Goal: Task Accomplishment & Management: Use online tool/utility

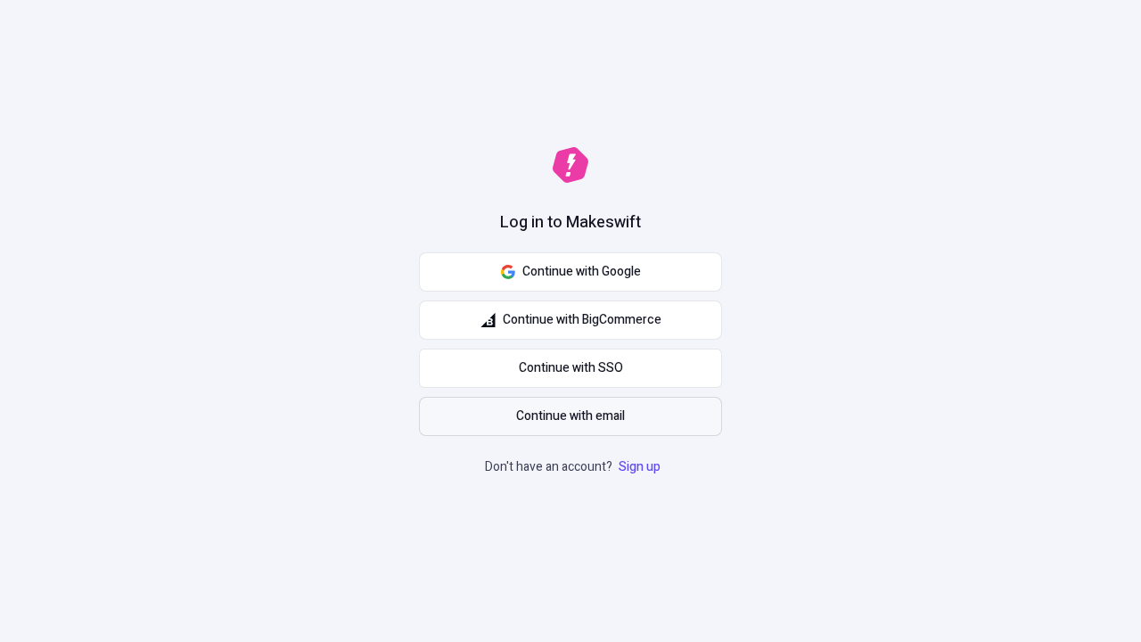
click at [571, 416] on span "Continue with email" at bounding box center [570, 417] width 109 height 20
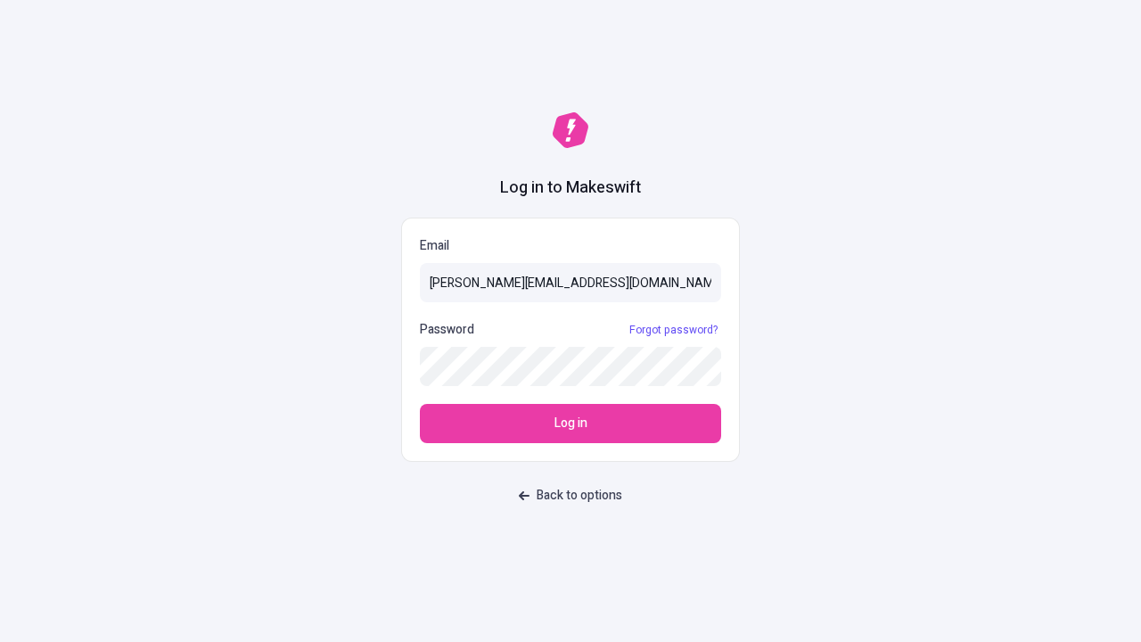
type input "sasha+test-ui@makeswift.com"
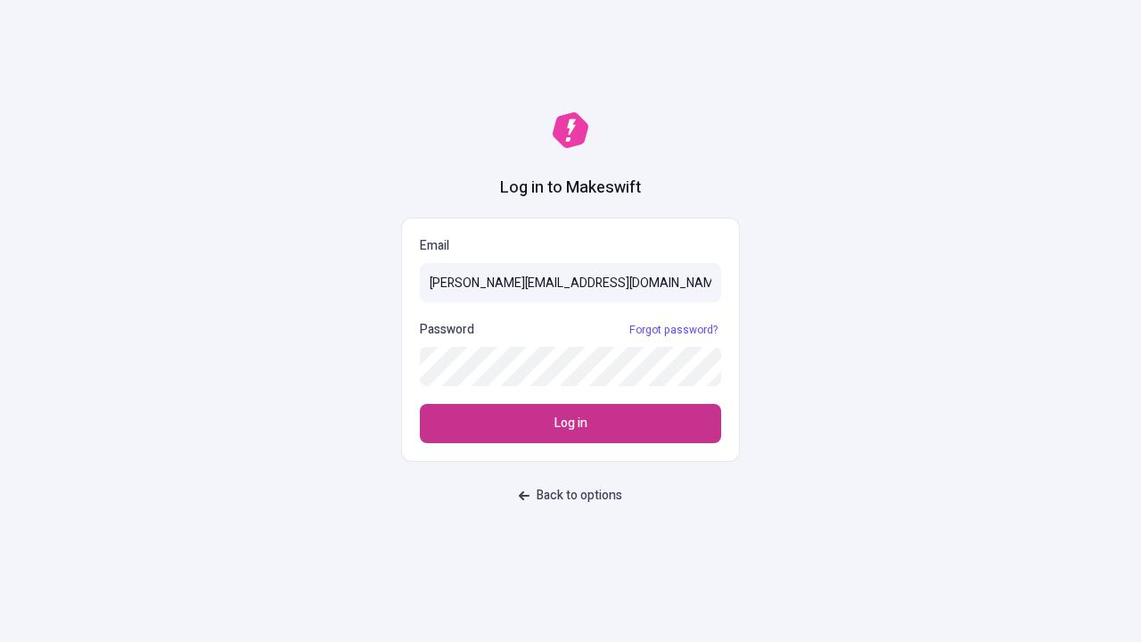
click at [571, 423] on span "Log in" at bounding box center [570, 424] width 33 height 20
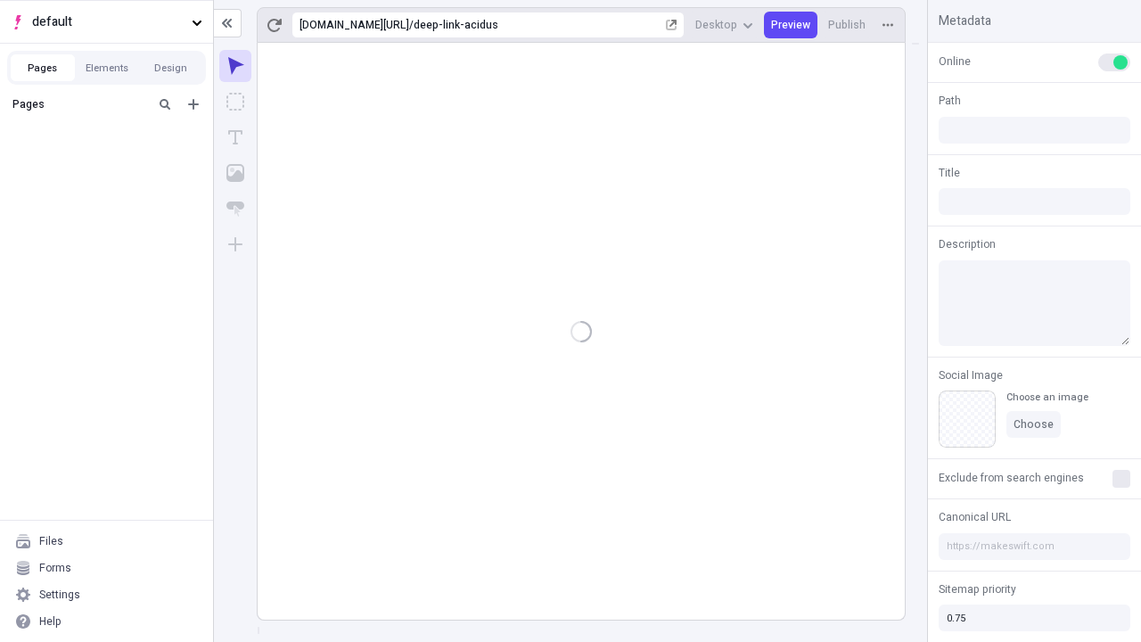
type input "/deep-link-acidus"
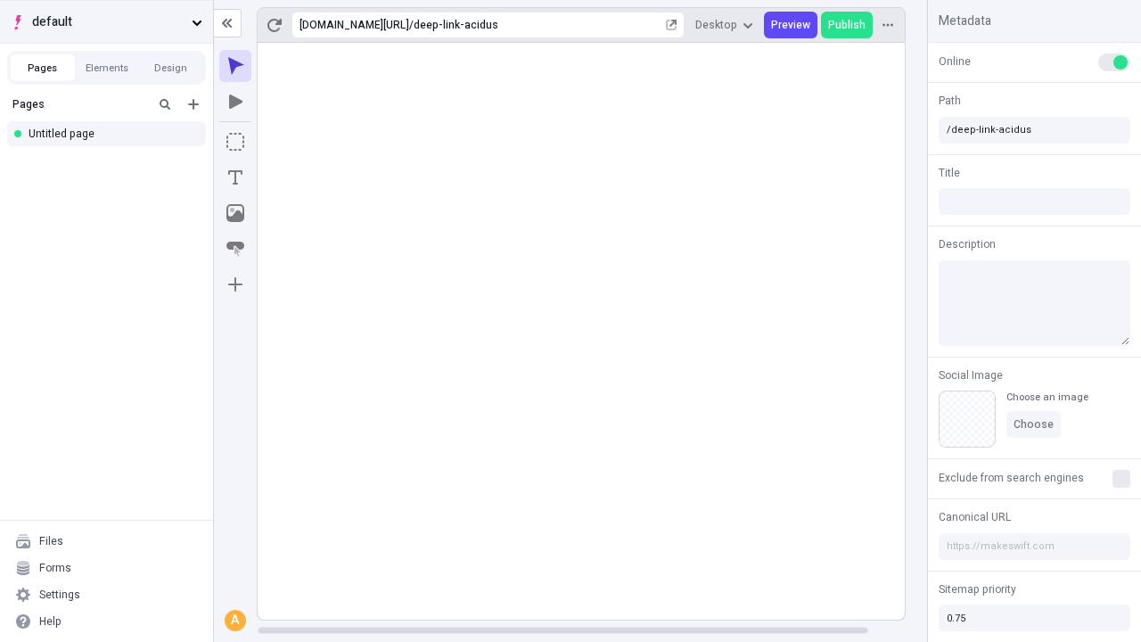
click at [106, 21] on span "default" at bounding box center [108, 22] width 152 height 20
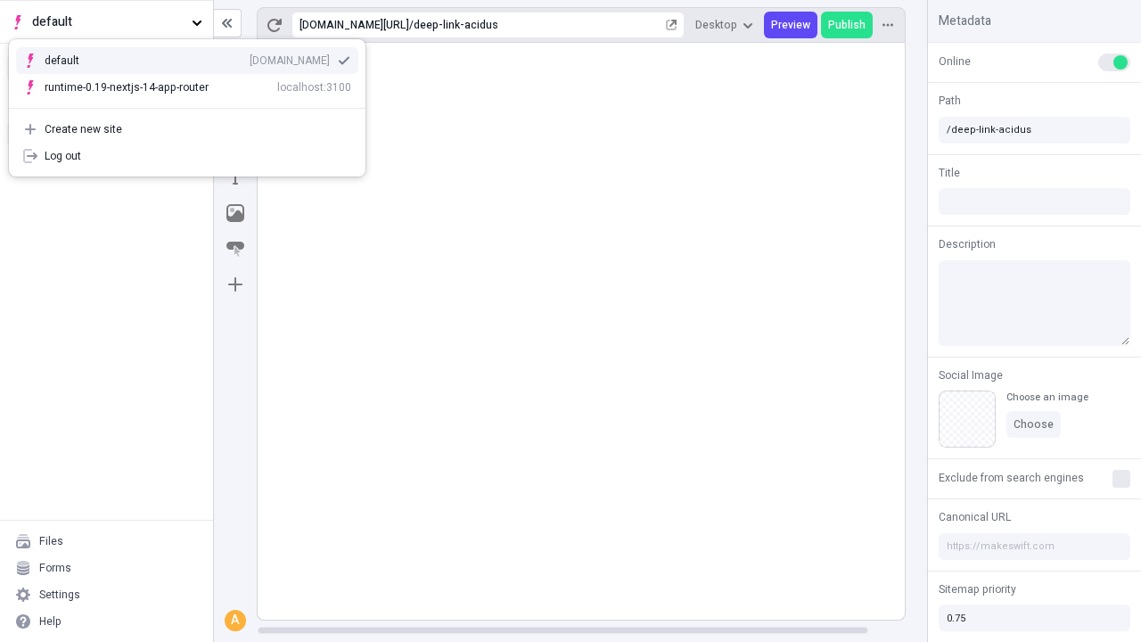
click at [187, 129] on div "Create new site" at bounding box center [198, 129] width 307 height 14
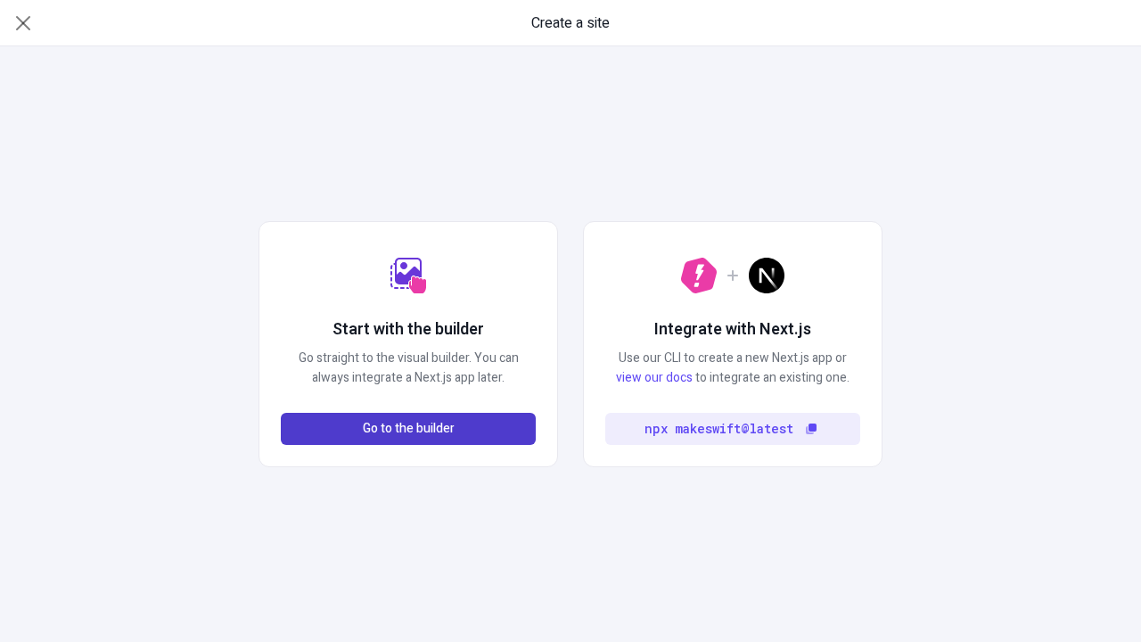
click at [408, 429] on span "Go to the builder" at bounding box center [409, 429] width 92 height 20
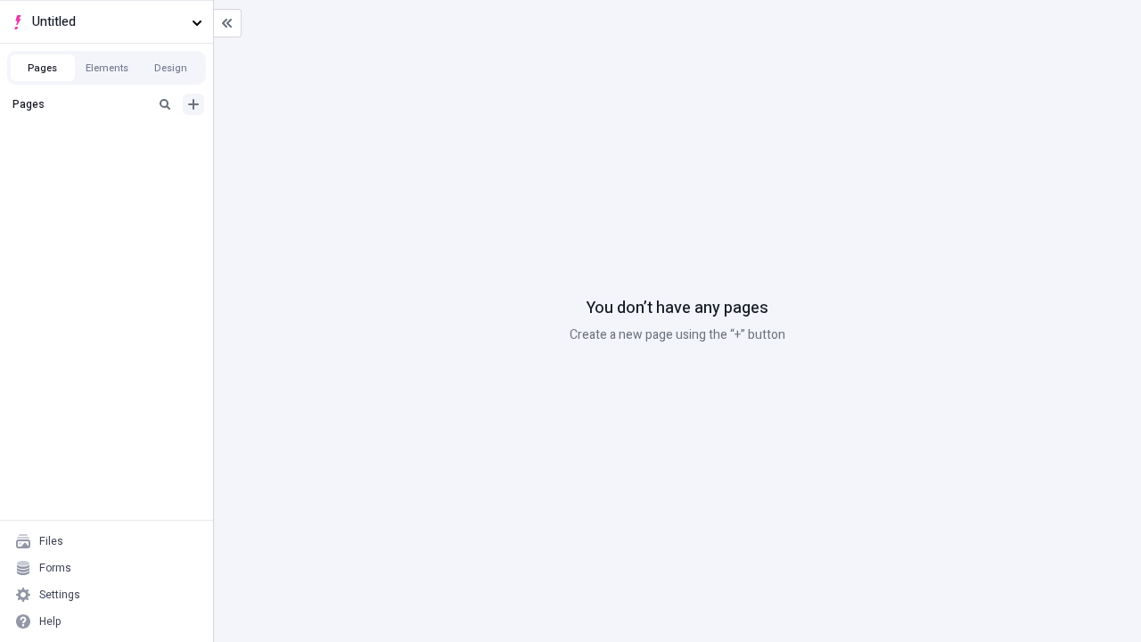
click at [193, 104] on icon "Add new" at bounding box center [193, 104] width 11 height 11
click at [111, 162] on div "Blank page" at bounding box center [111, 165] width 171 height 27
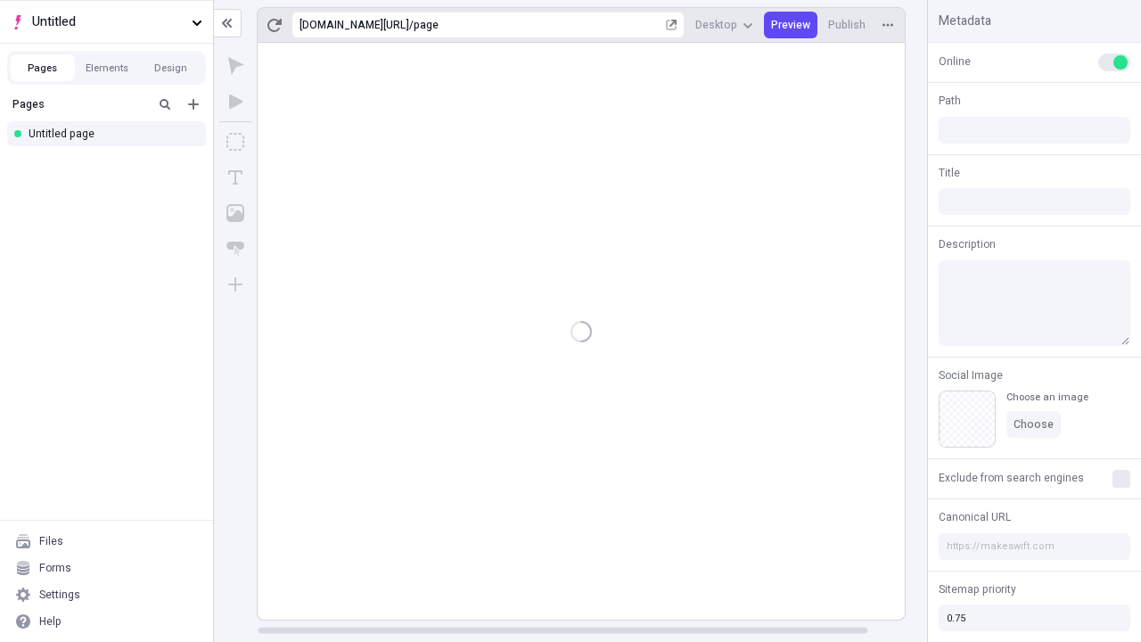
type input "/page"
click at [848, 25] on span "Publish" at bounding box center [846, 25] width 37 height 14
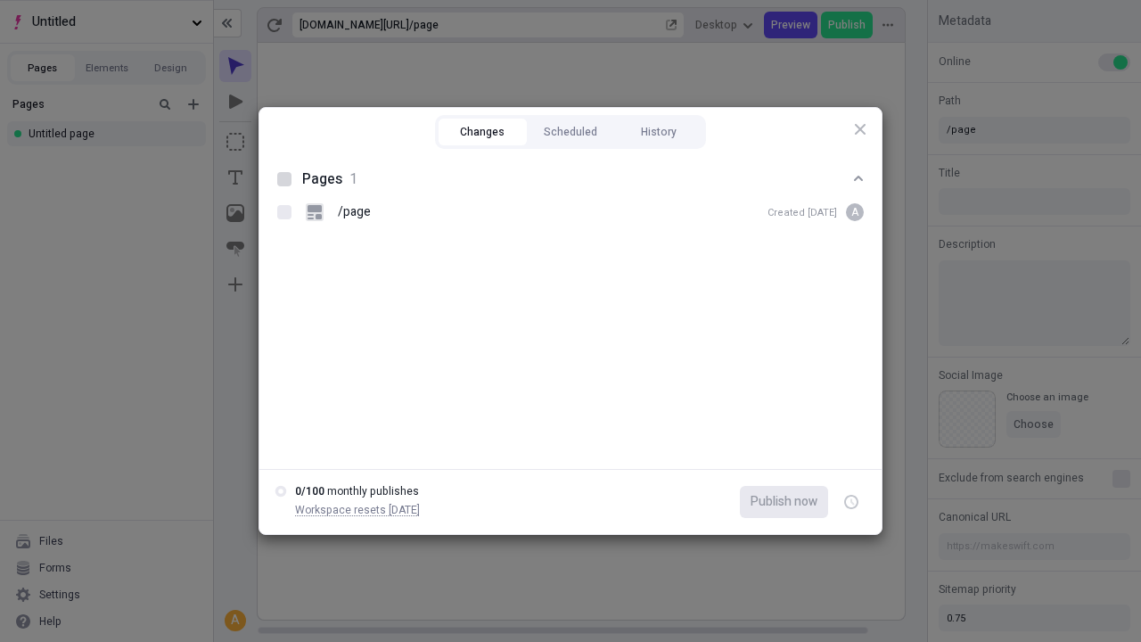
click at [482, 132] on button "Changes" at bounding box center [483, 132] width 88 height 27
click at [284, 179] on div at bounding box center [284, 179] width 14 height 14
checkbox input "true"
click at [851, 502] on icon "button" at bounding box center [852, 502] width 4 height 6
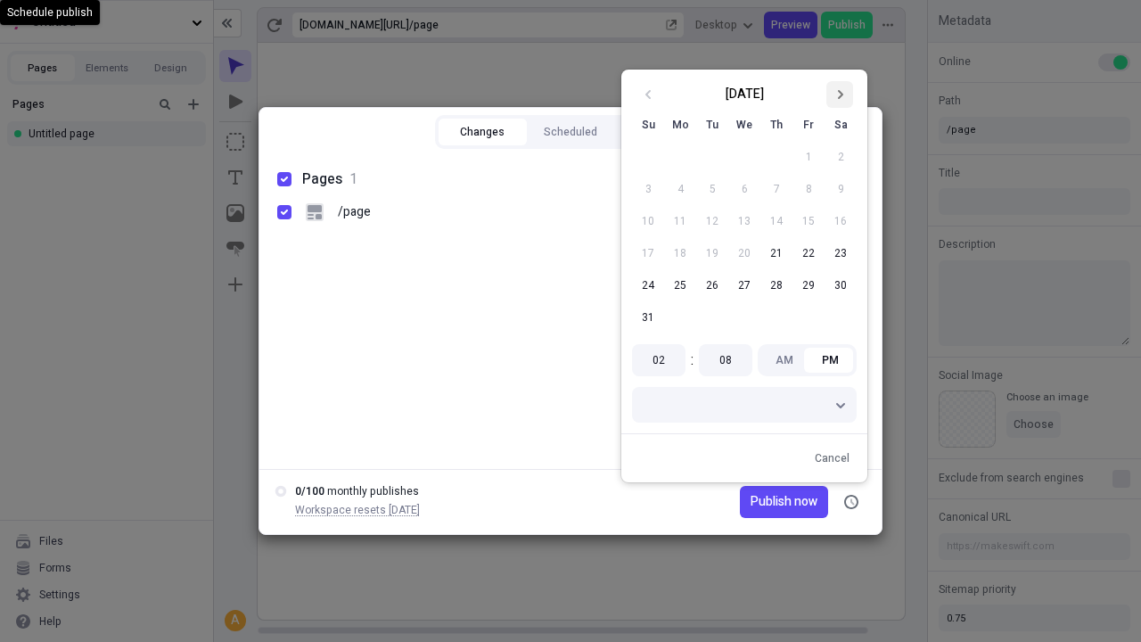
click at [840, 94] on icon "Go to next month" at bounding box center [839, 94] width 11 height 11
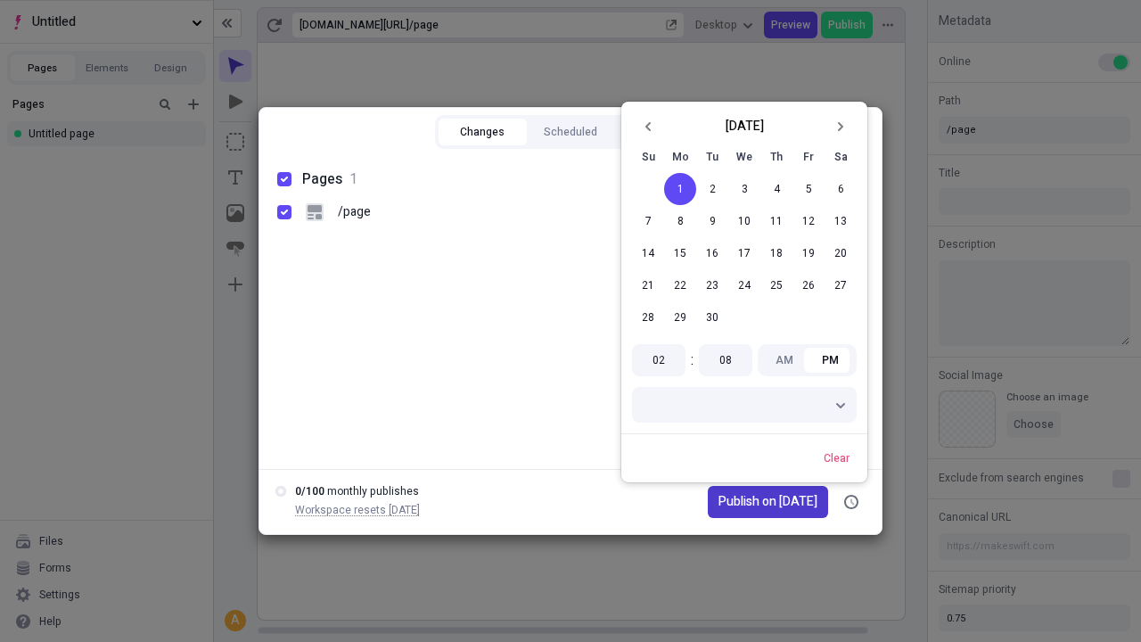
click at [760, 502] on span "Publish on [DATE]" at bounding box center [768, 502] width 99 height 20
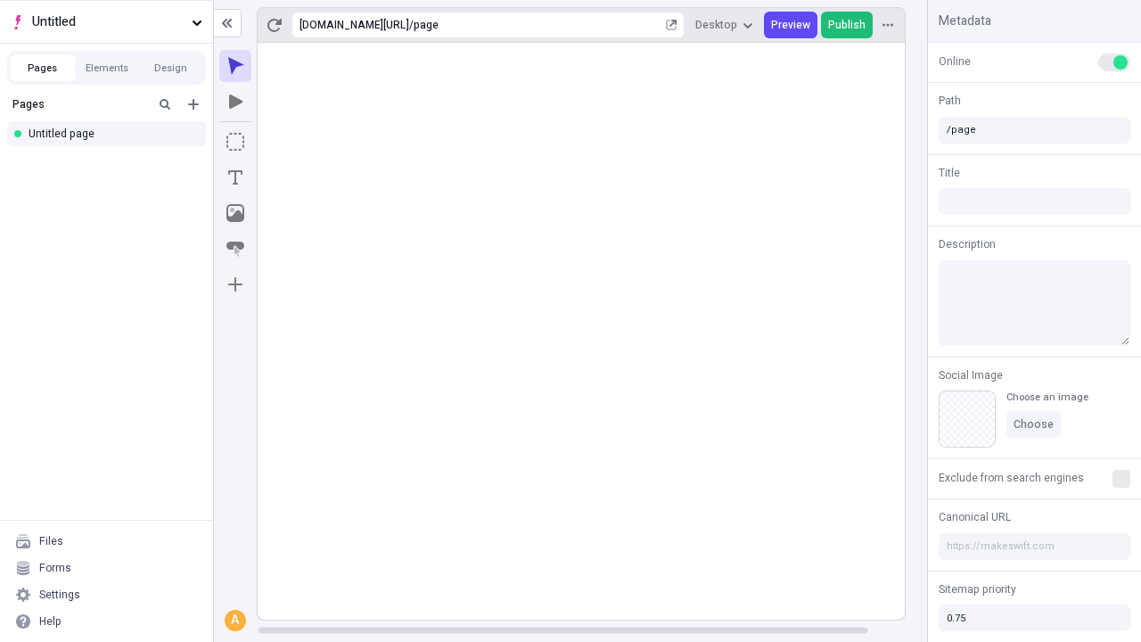
click at [848, 25] on span "Publish" at bounding box center [846, 25] width 37 height 14
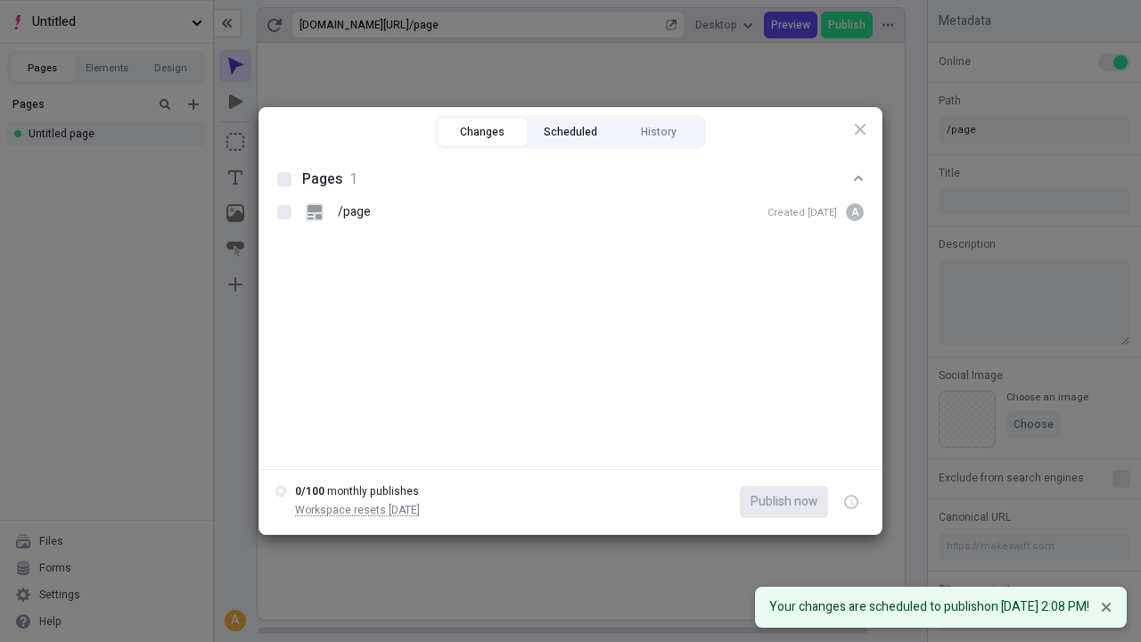
click at [571, 132] on button "Scheduled" at bounding box center [571, 132] width 88 height 27
